Goal: Information Seeking & Learning: Find specific fact

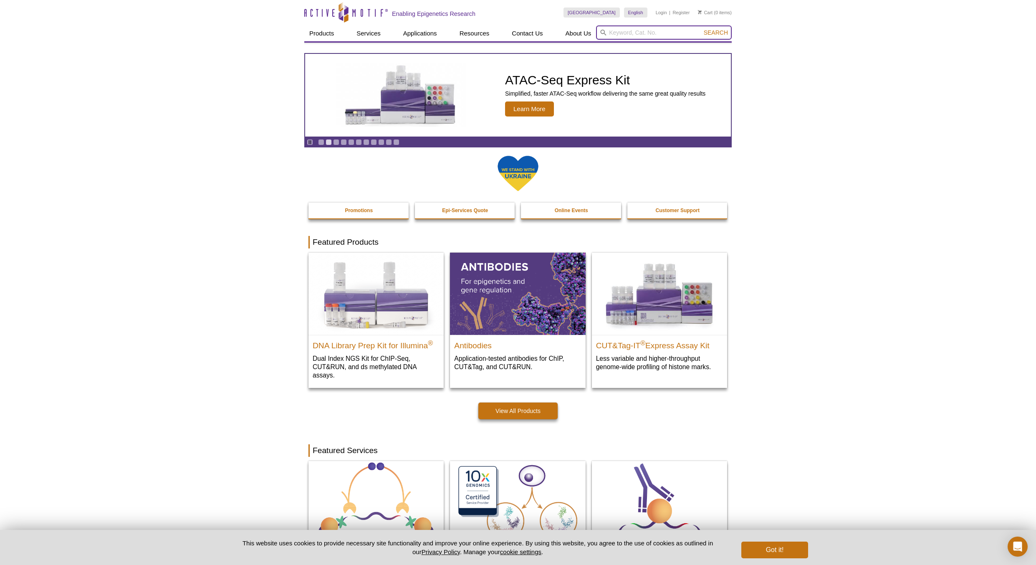
click at [625, 33] on input "search" at bounding box center [664, 32] width 136 height 14
paste input "KLF5"
type input "KLF5"
click at [702, 29] on button "Search" at bounding box center [716, 33] width 29 height 8
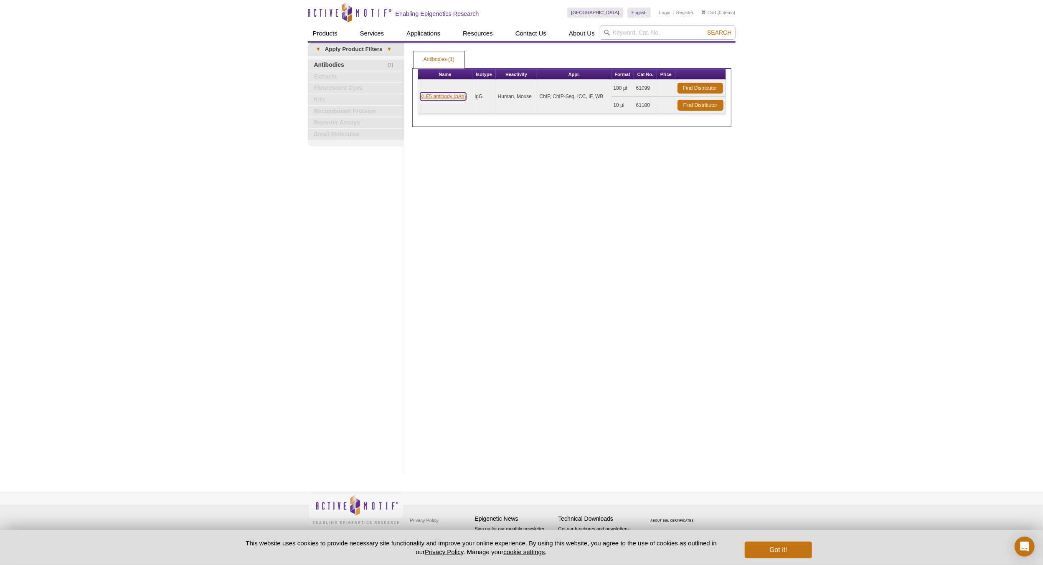
click at [433, 97] on link "KLF5 antibody (pAb)" at bounding box center [443, 97] width 46 height 8
click at [437, 94] on link "KLF5 antibody (pAb)" at bounding box center [443, 97] width 46 height 8
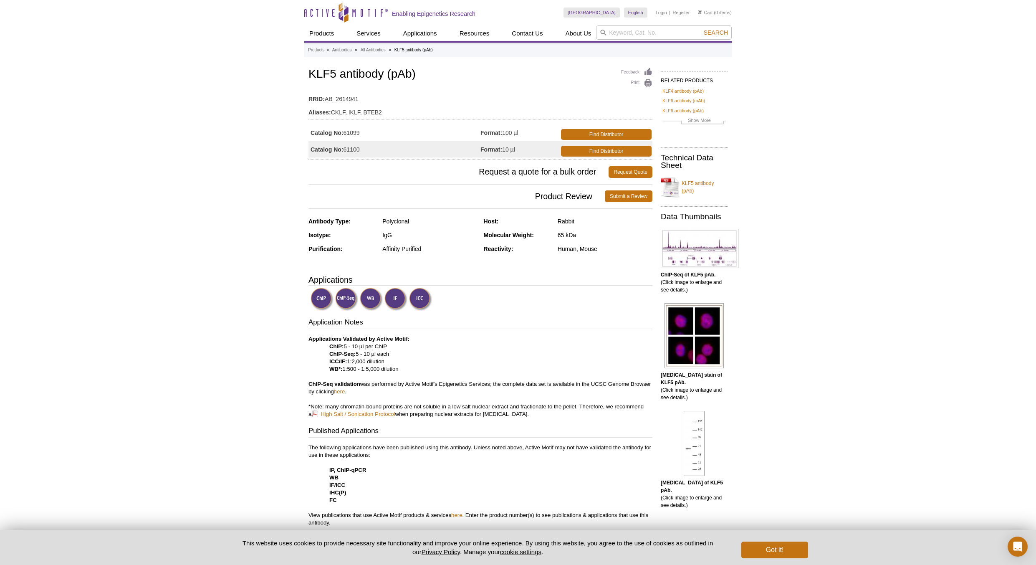
click at [351, 131] on td "Catalog No: 61099" at bounding box center [395, 132] width 172 height 17
copy td "61099"
drag, startPoint x: 893, startPoint y: 134, endPoint x: 878, endPoint y: 58, distance: 77.4
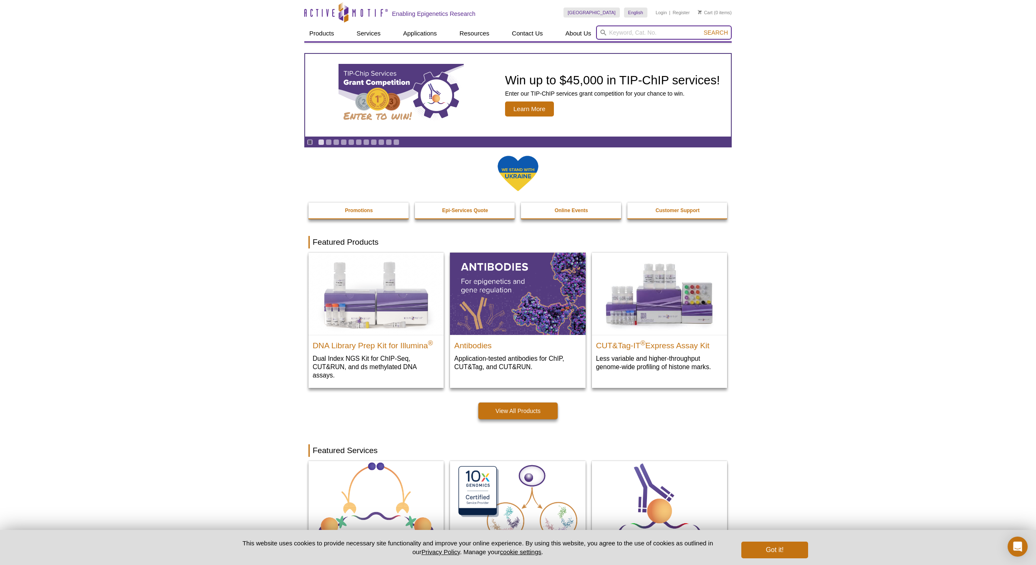
click at [655, 30] on input "search" at bounding box center [664, 32] width 136 height 14
paste input "Histone H3K9me2 antibody (pAb)"
type input "Histone H3K9me2 antibody (pAb)"
click at [702, 29] on button "Search" at bounding box center [716, 33] width 29 height 8
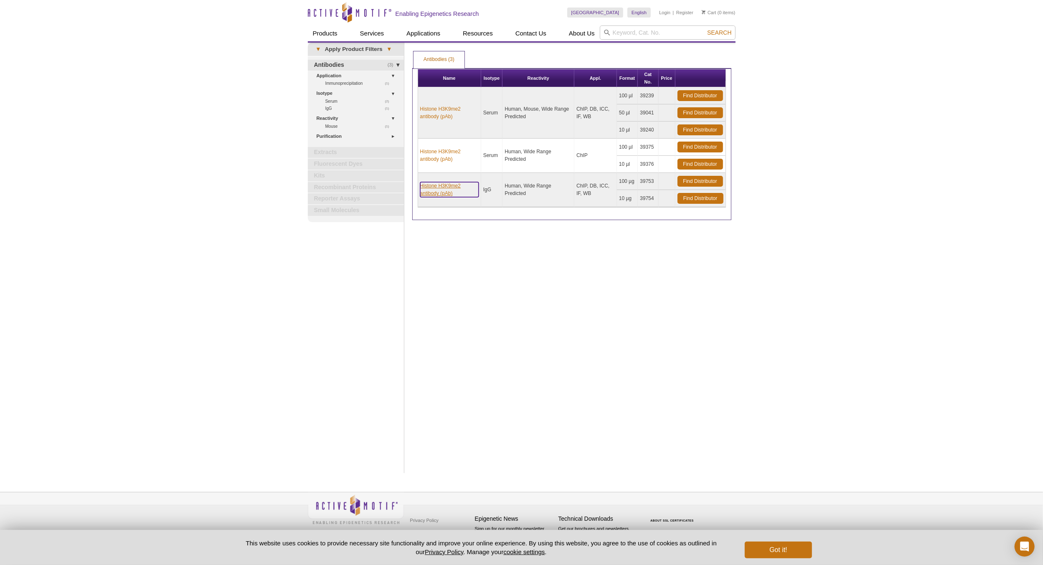
click at [456, 195] on link "Histone H3K9me2 antibody (pAb)" at bounding box center [449, 189] width 58 height 15
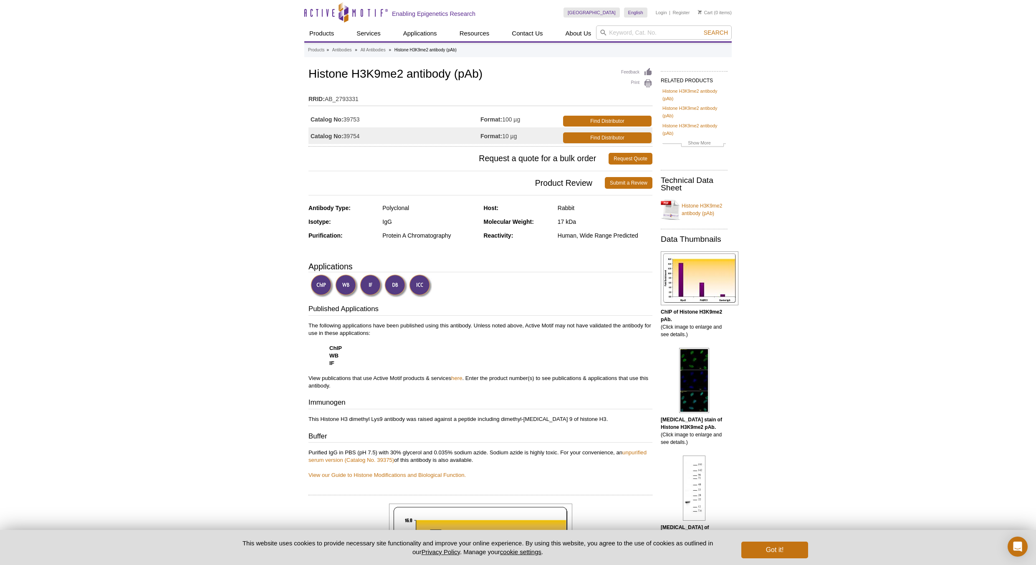
click at [350, 117] on td "Catalog No: 39753" at bounding box center [395, 119] width 172 height 17
copy td "39753"
drag, startPoint x: 531, startPoint y: 118, endPoint x: 505, endPoint y: 122, distance: 26.6
click at [505, 122] on td "Format: 100 µg" at bounding box center [521, 119] width 81 height 17
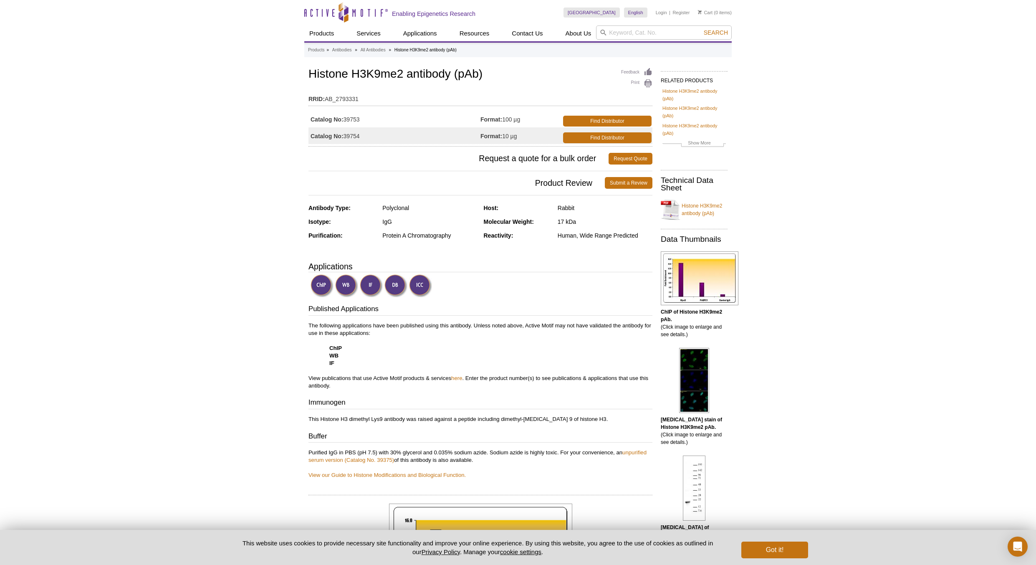
copy td "100 µg"
